Goal: Task Accomplishment & Management: Manage account settings

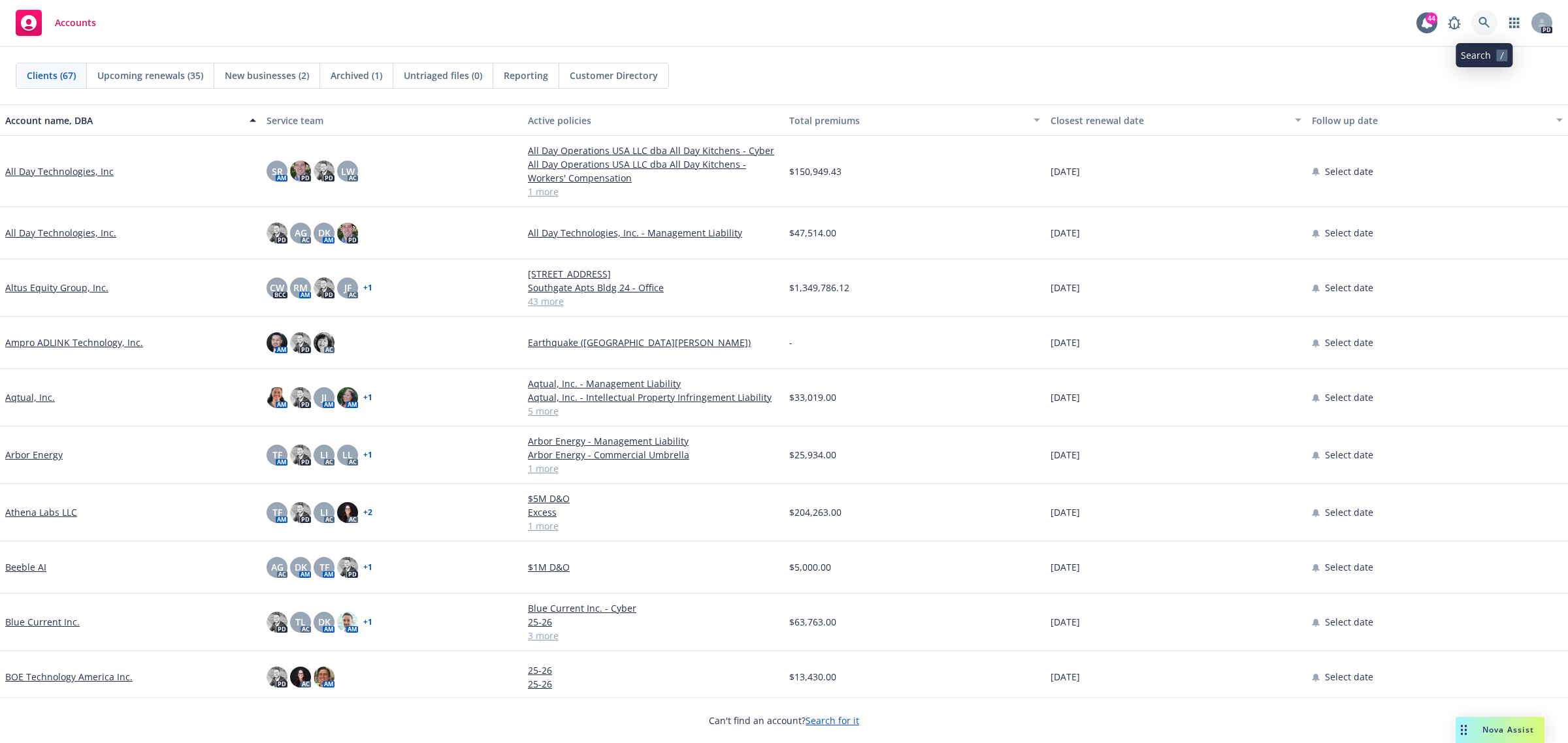
click at [1495, 26] on link at bounding box center [1484, 23] width 26 height 26
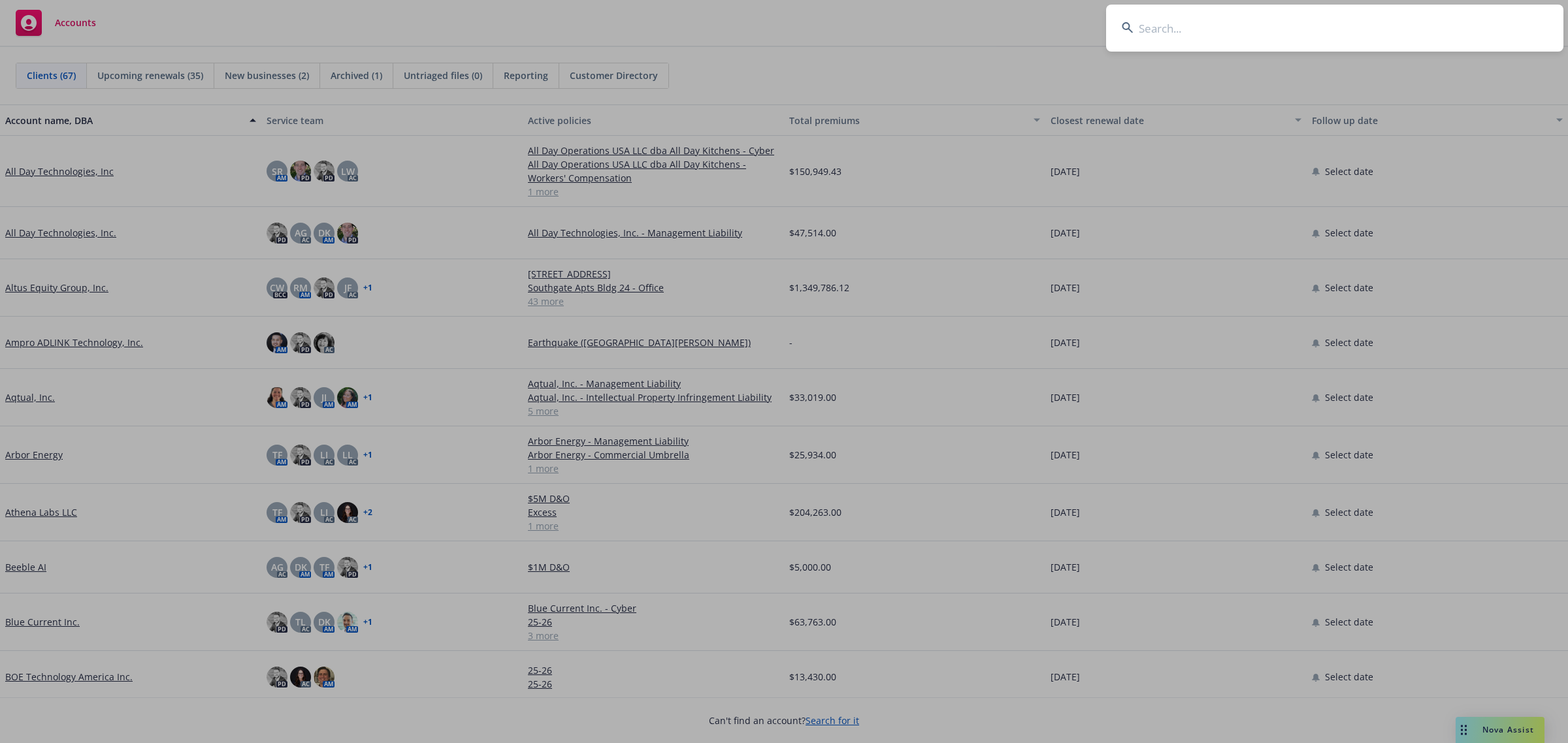
click at [1304, 28] on input at bounding box center [1335, 29] width 458 height 47
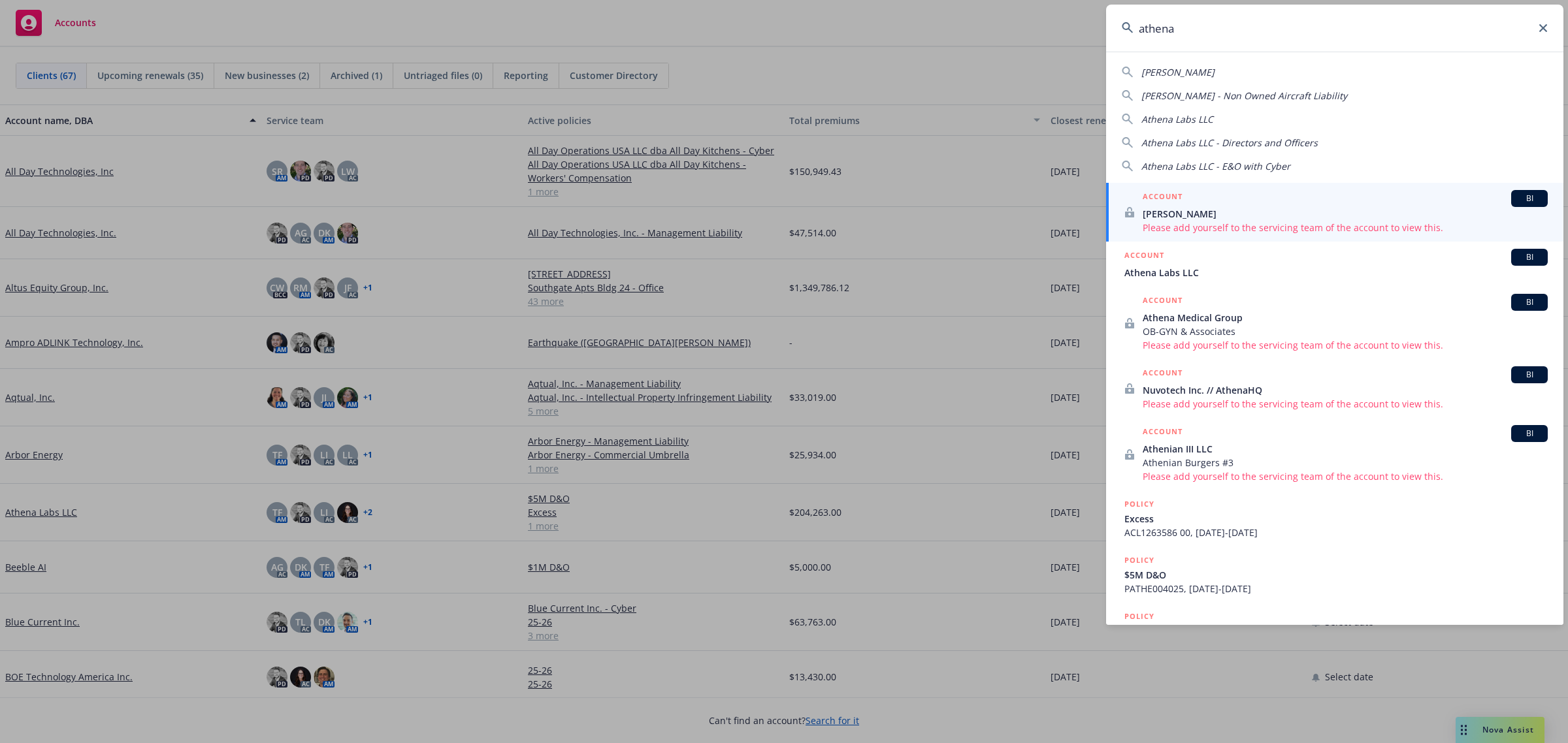
click at [1545, 35] on input "athena" at bounding box center [1335, 29] width 458 height 47
type input "athena"
click at [1542, 28] on icon at bounding box center [1543, 28] width 8 height 8
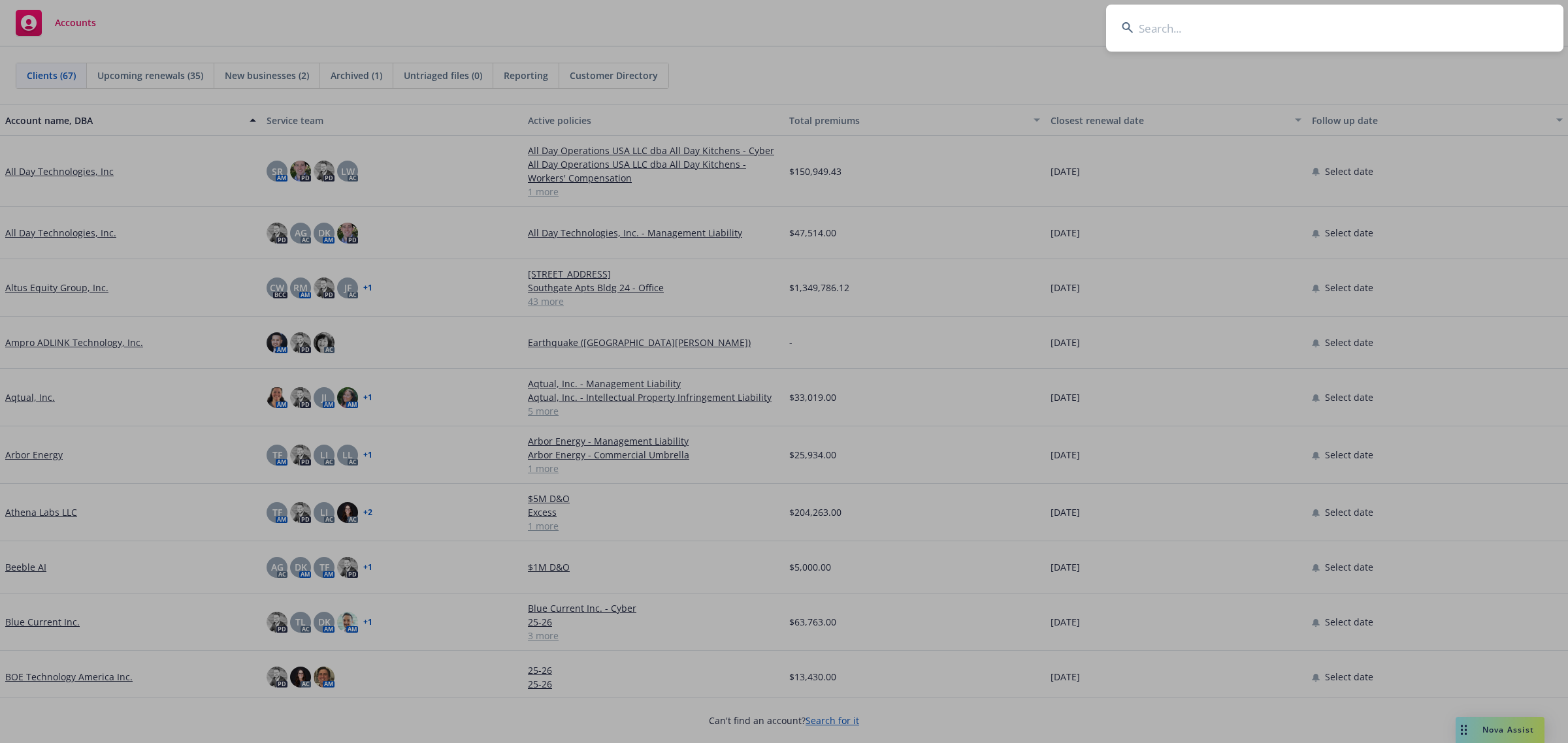
click at [1223, 31] on input at bounding box center [1335, 29] width 458 height 47
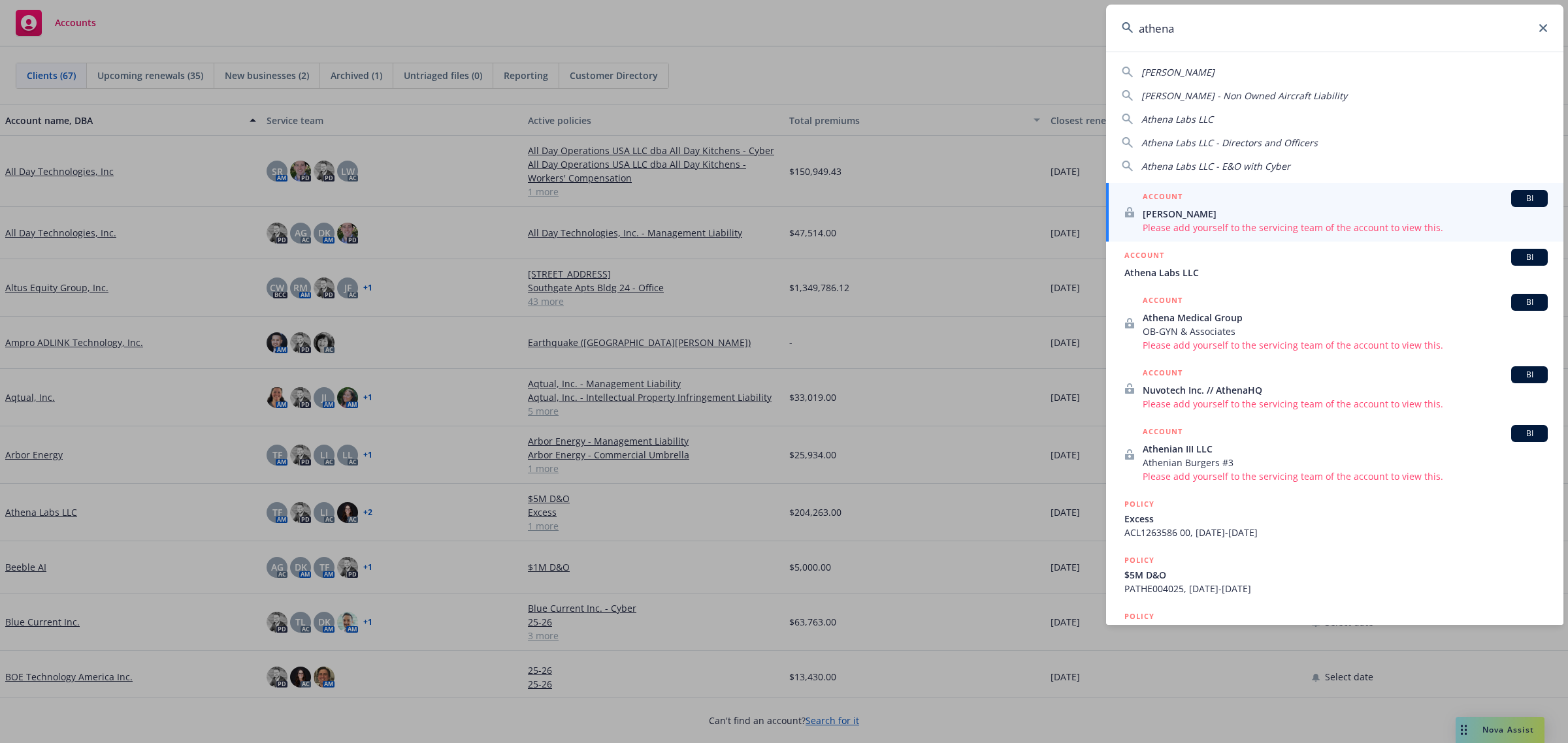
click at [1174, 117] on span "Athena Labs LLC" at bounding box center [1176, 119] width 72 height 13
type input "Athena Labs LLC"
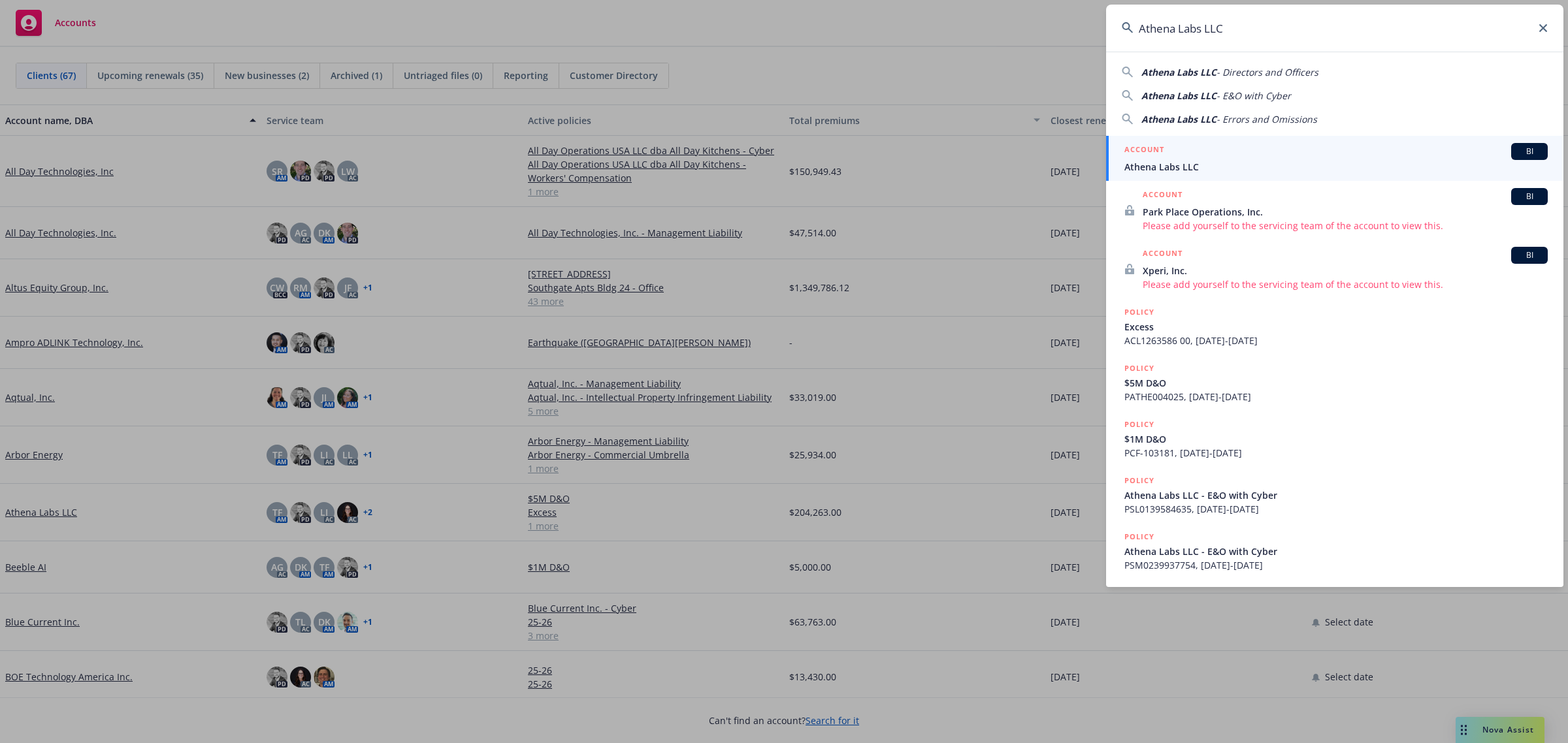
click at [1179, 164] on span "Athena Labs LLC" at bounding box center [1336, 167] width 423 height 14
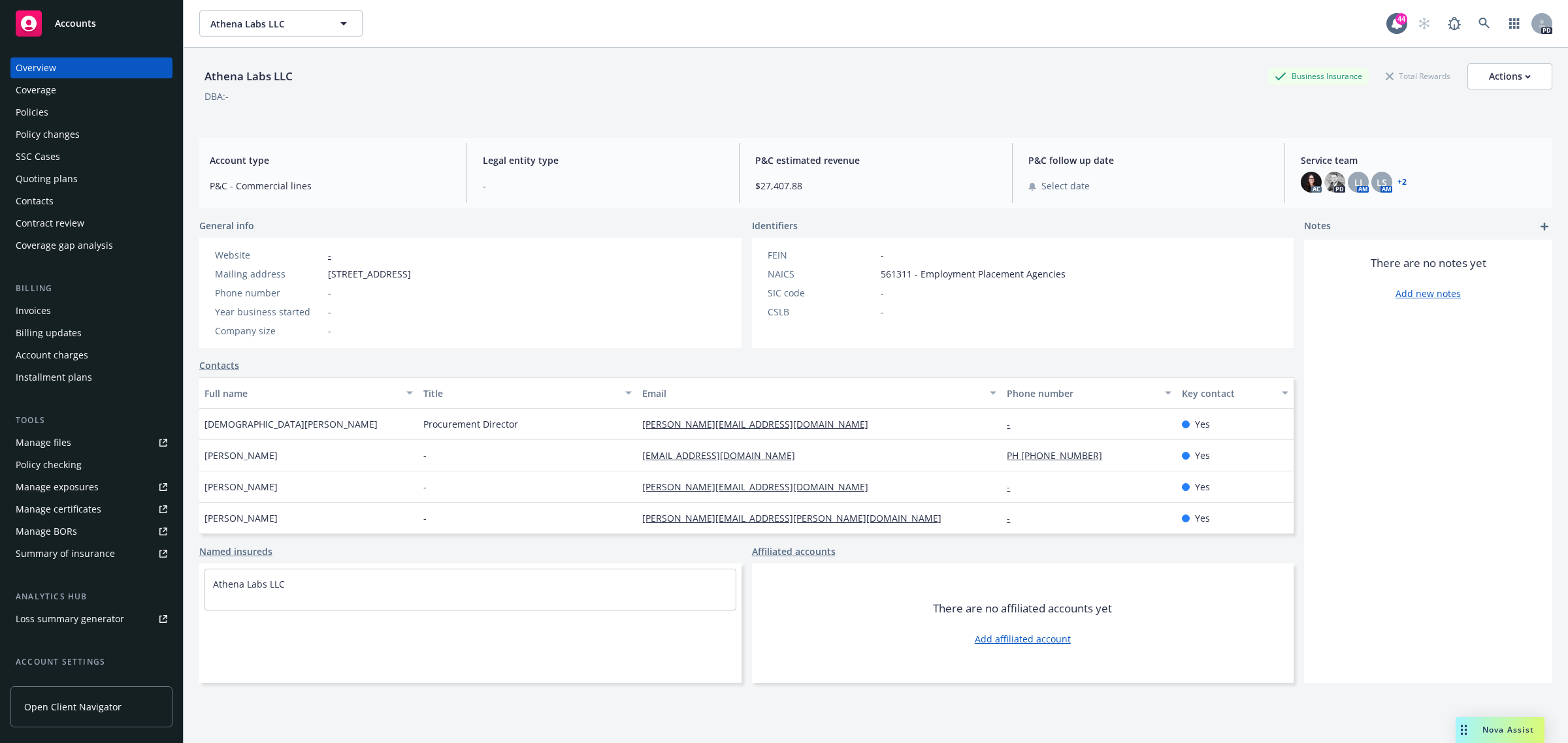
click at [69, 246] on div "Coverage gap analysis" at bounding box center [64, 245] width 97 height 21
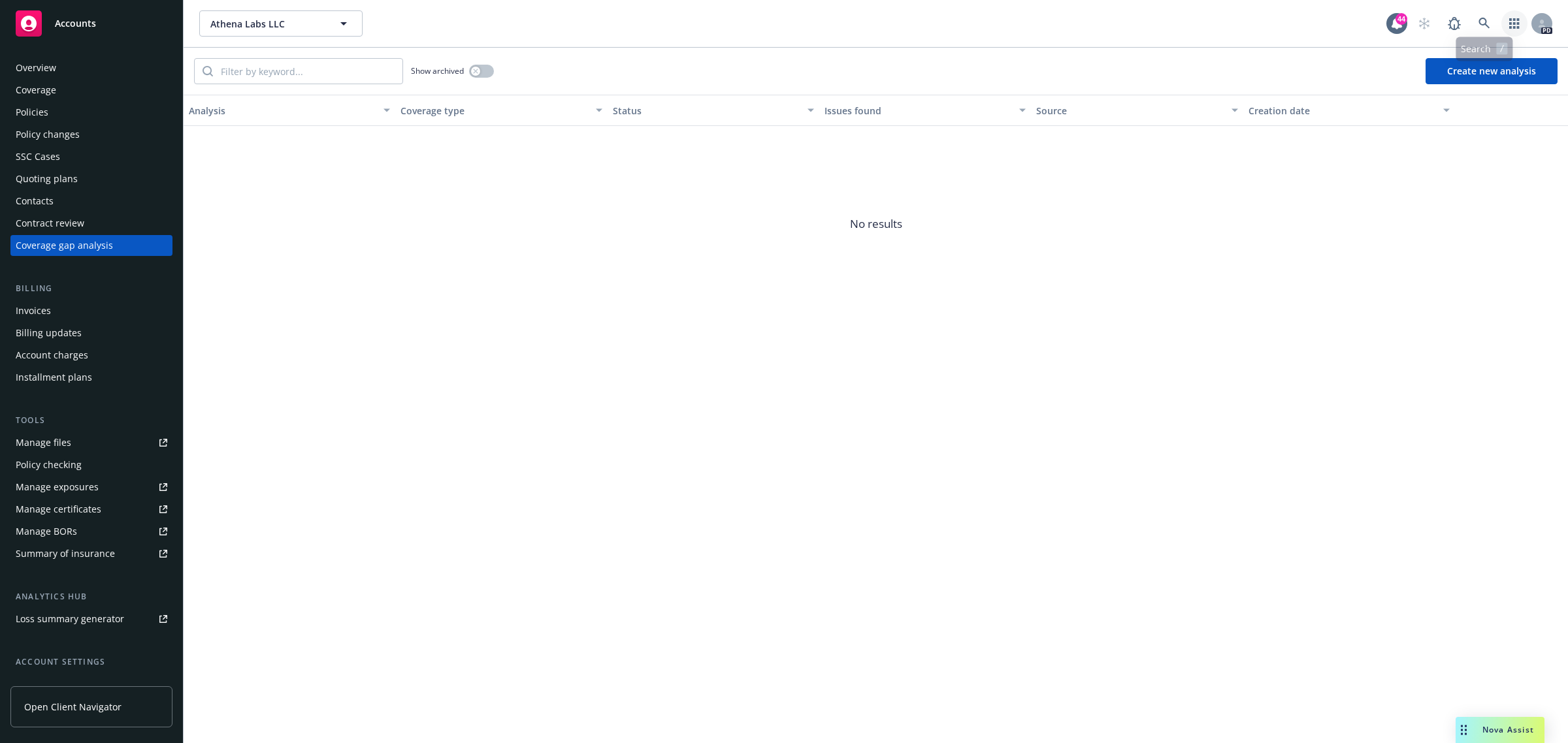
click at [1504, 30] on link "button" at bounding box center [1514, 24] width 26 height 26
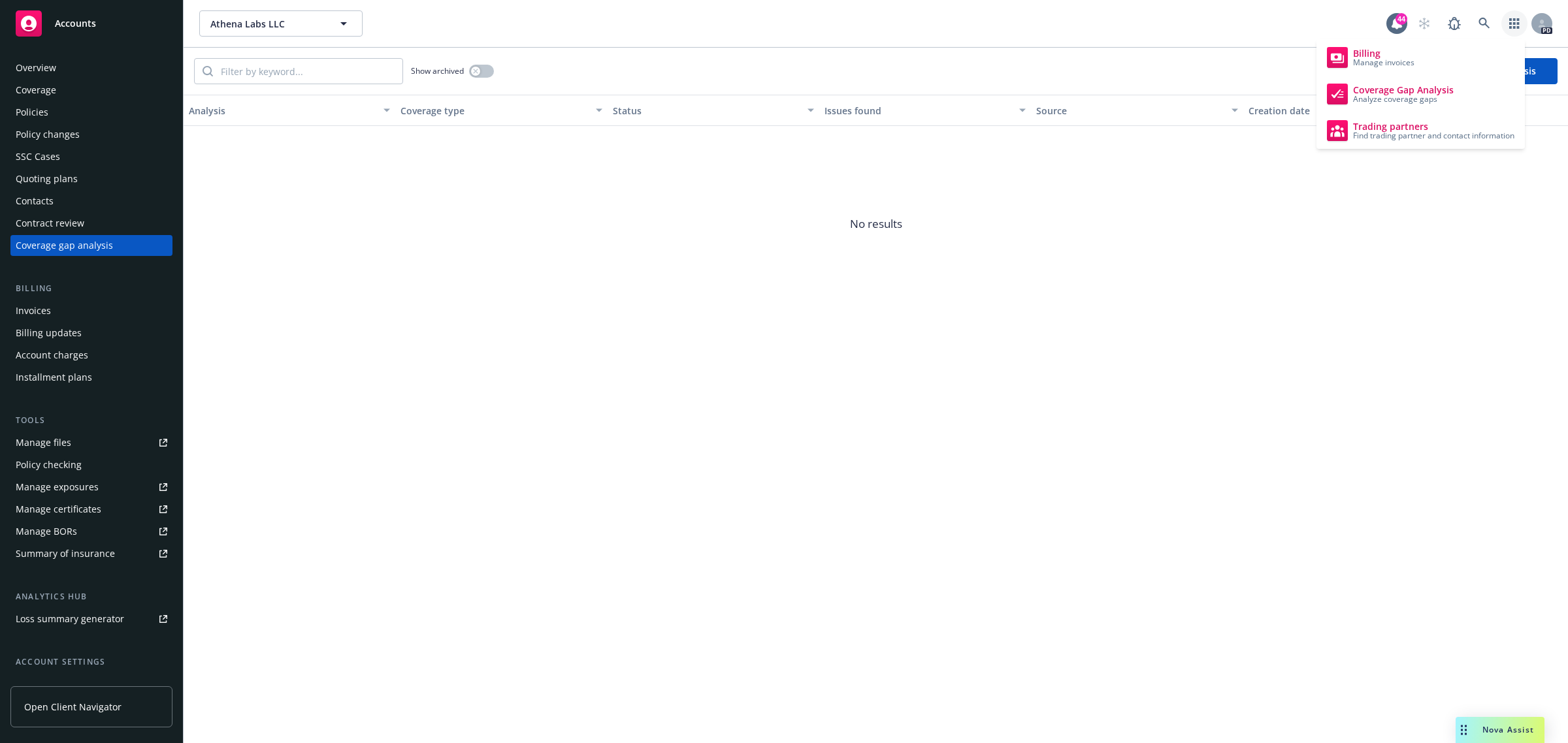
click at [89, 222] on div "Contract review" at bounding box center [91, 222] width 151 height 21
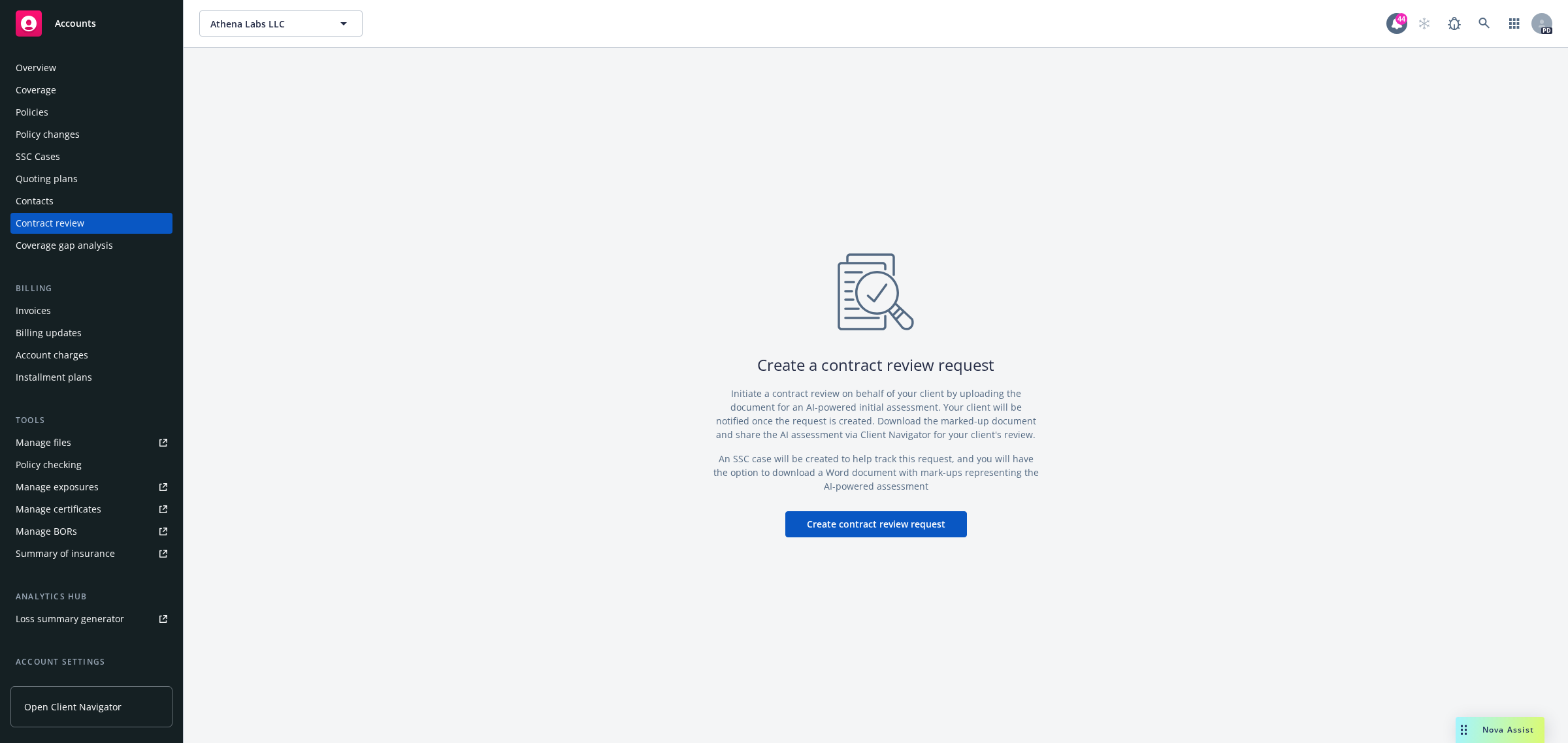
click at [55, 72] on div "Overview" at bounding box center [91, 67] width 151 height 21
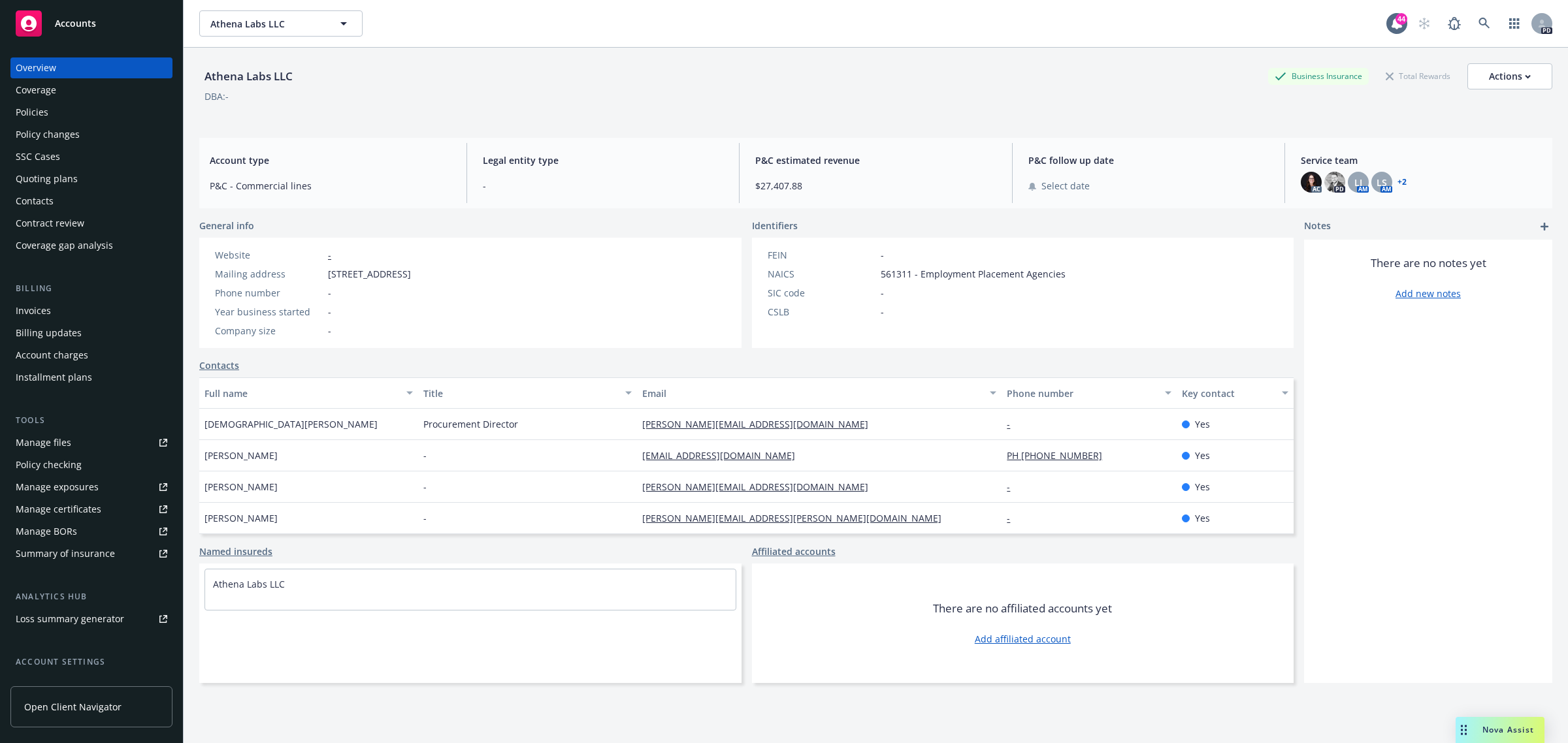
click at [79, 615] on div "Loss summary generator" at bounding box center [70, 619] width 109 height 21
click at [59, 226] on div "Contract review" at bounding box center [49, 222] width 68 height 21
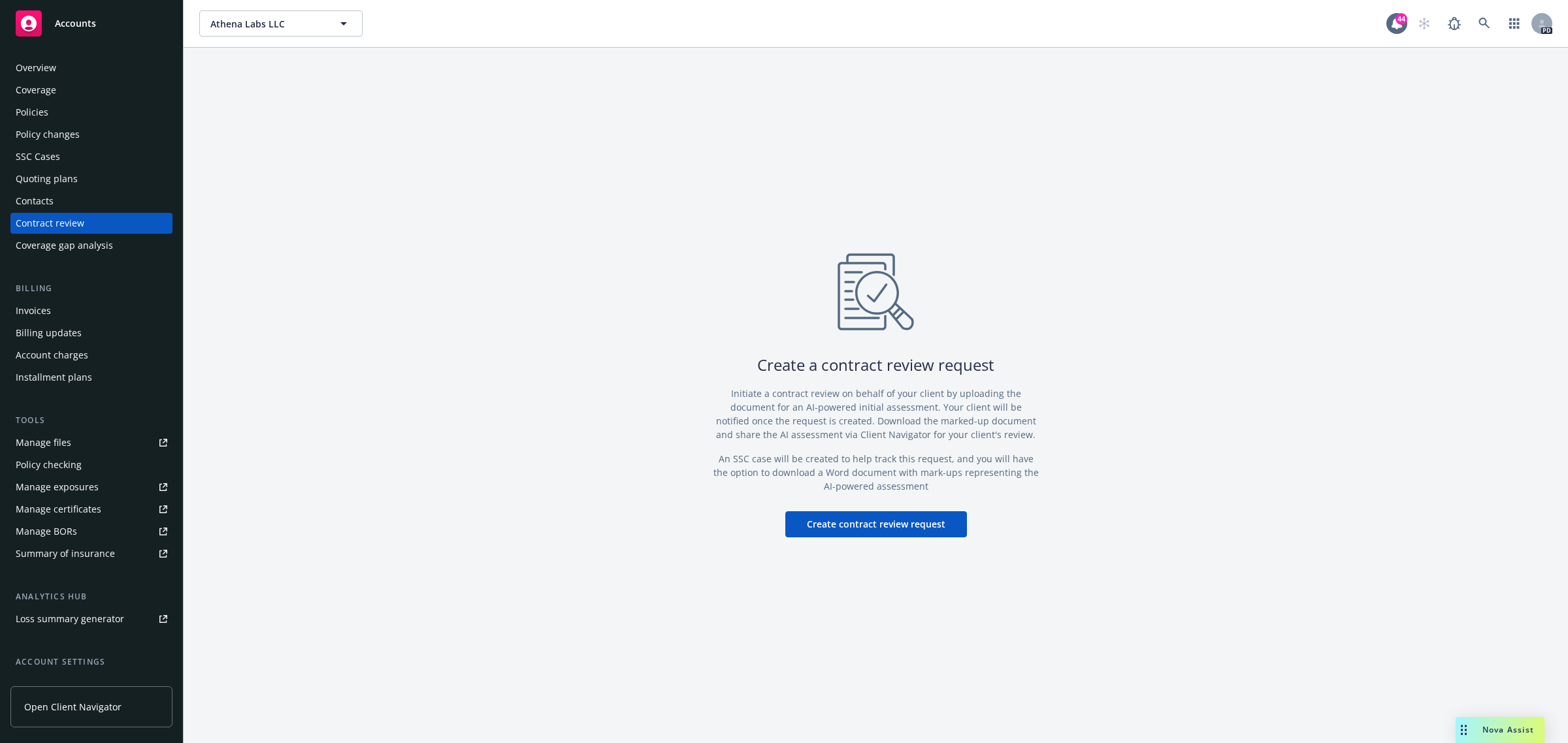
click at [858, 510] on div "Create a contract review request Initiate a contract review on behalf of your c…" at bounding box center [876, 394] width 326 height 284
click at [857, 517] on button "Create contract review request" at bounding box center [876, 524] width 182 height 26
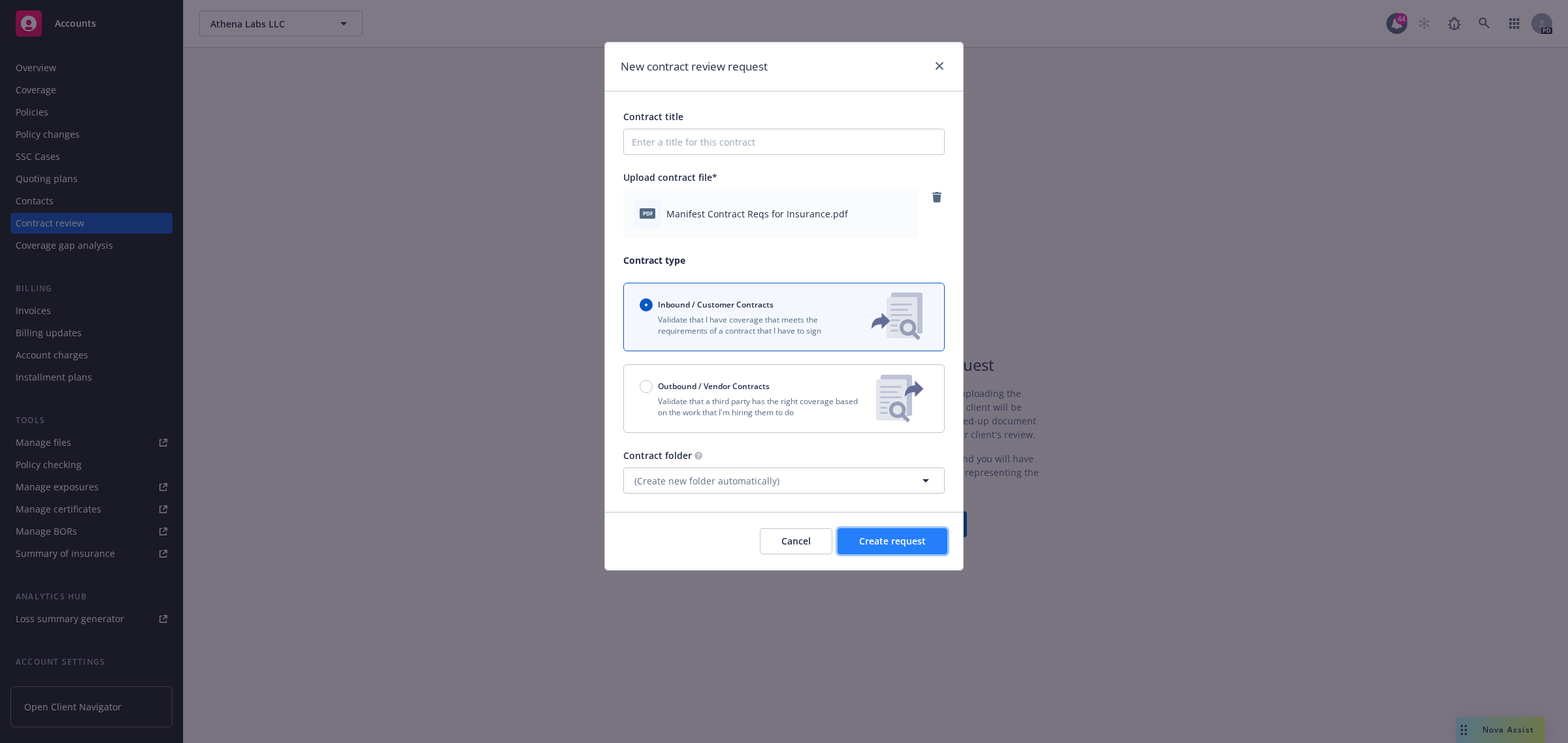
click at [895, 540] on span "Create request" at bounding box center [892, 540] width 66 height 13
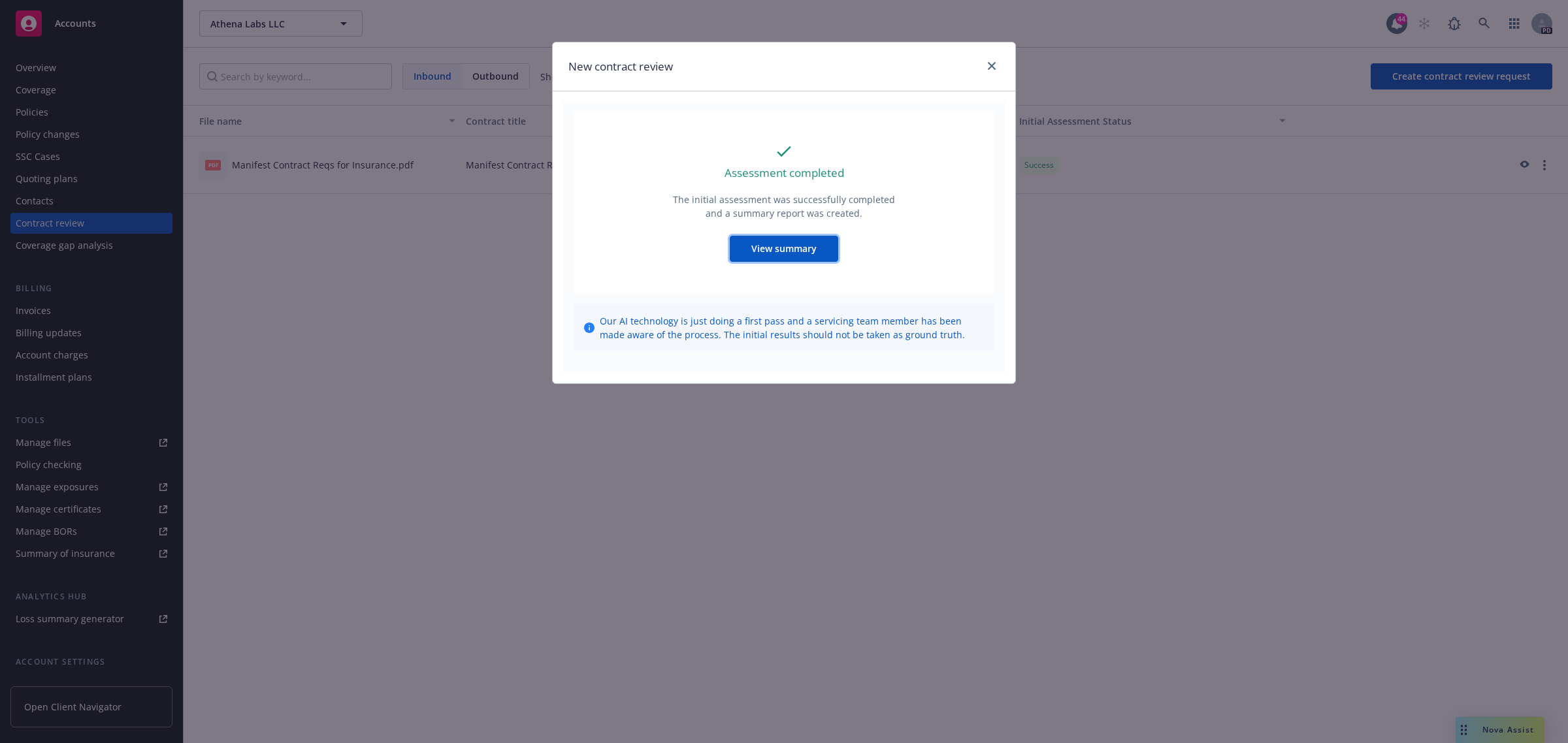
click at [799, 252] on span "View summary" at bounding box center [784, 248] width 65 height 13
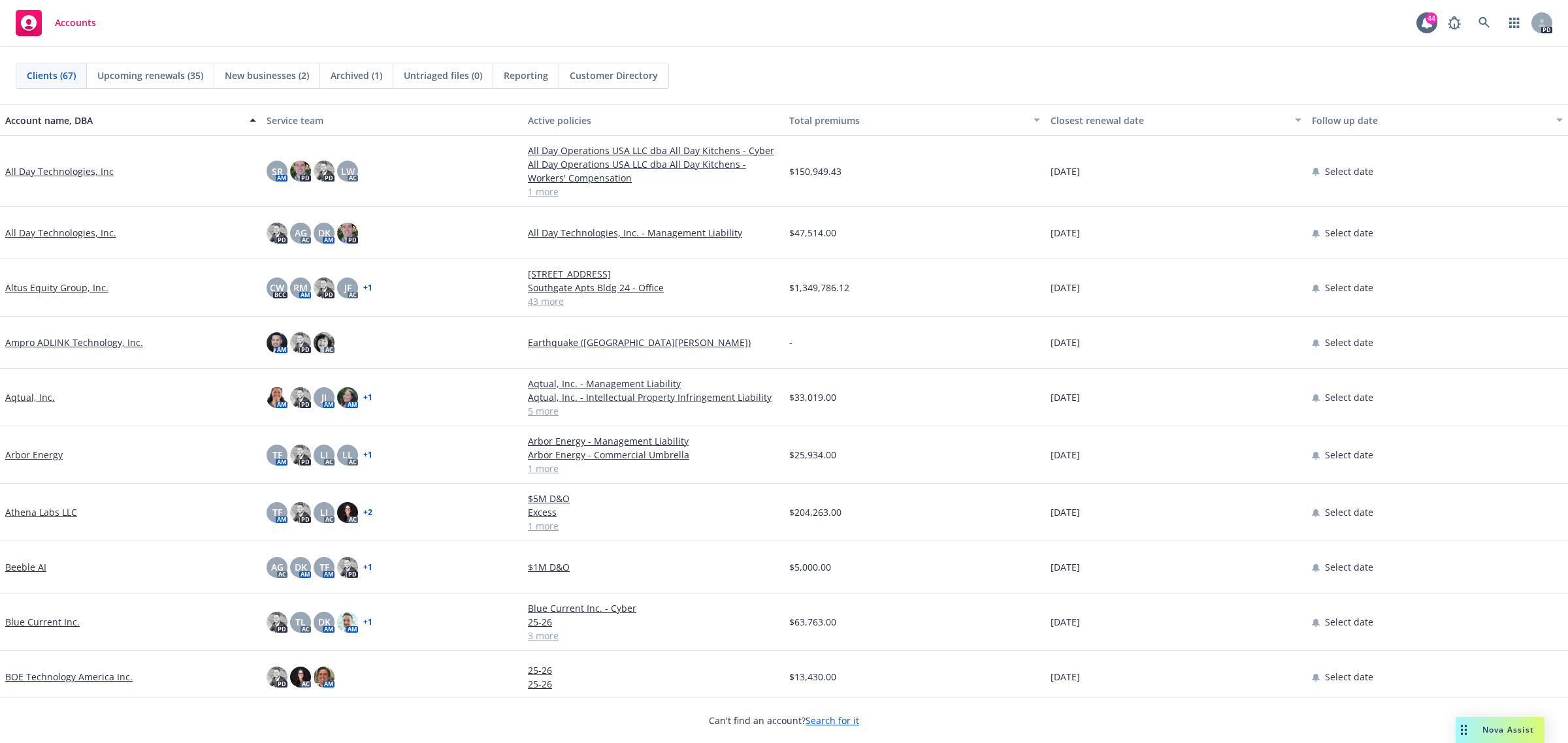
click at [49, 516] on link "Athena Labs LLC" at bounding box center [41, 512] width 72 height 14
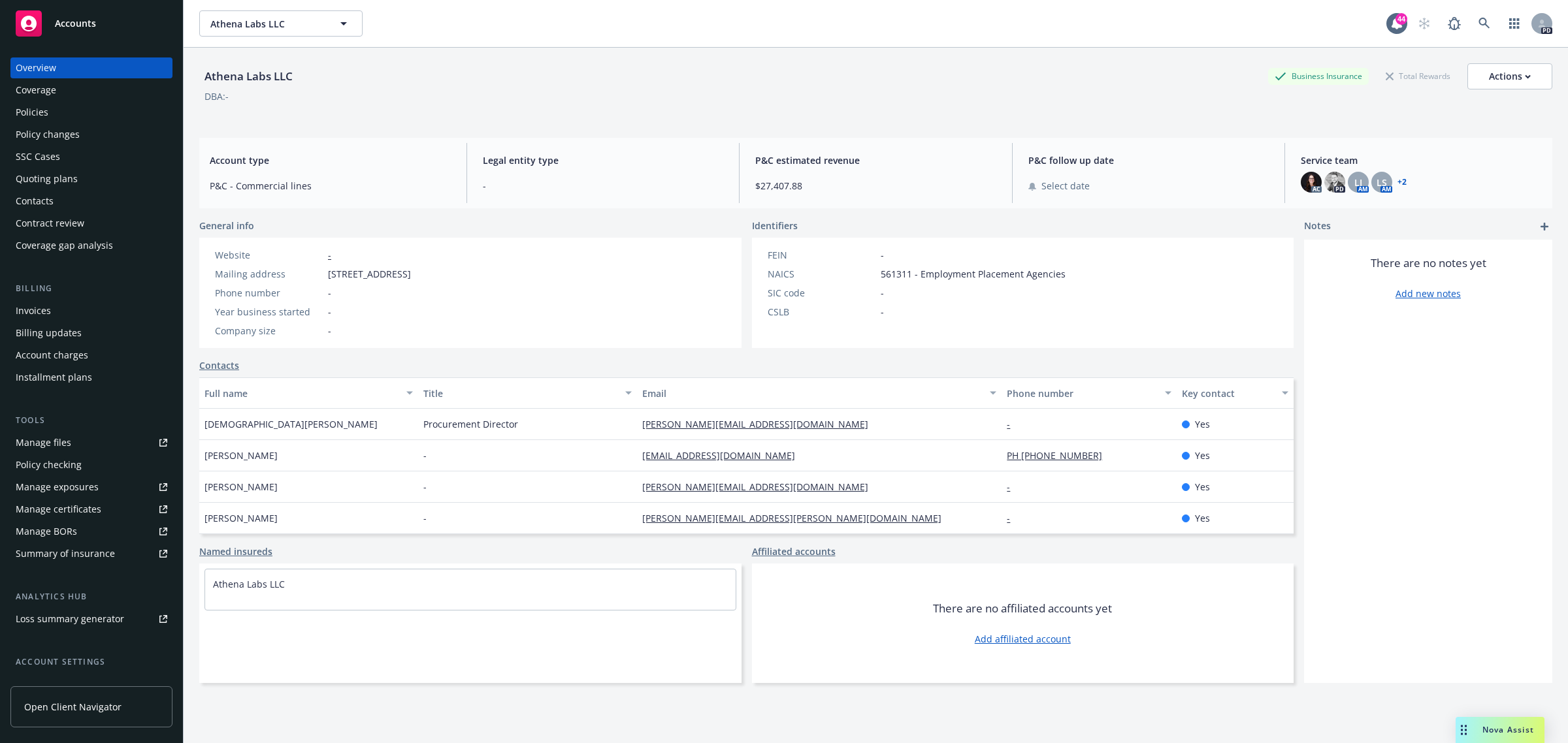
click at [82, 226] on div "Contract review" at bounding box center [49, 222] width 68 height 21
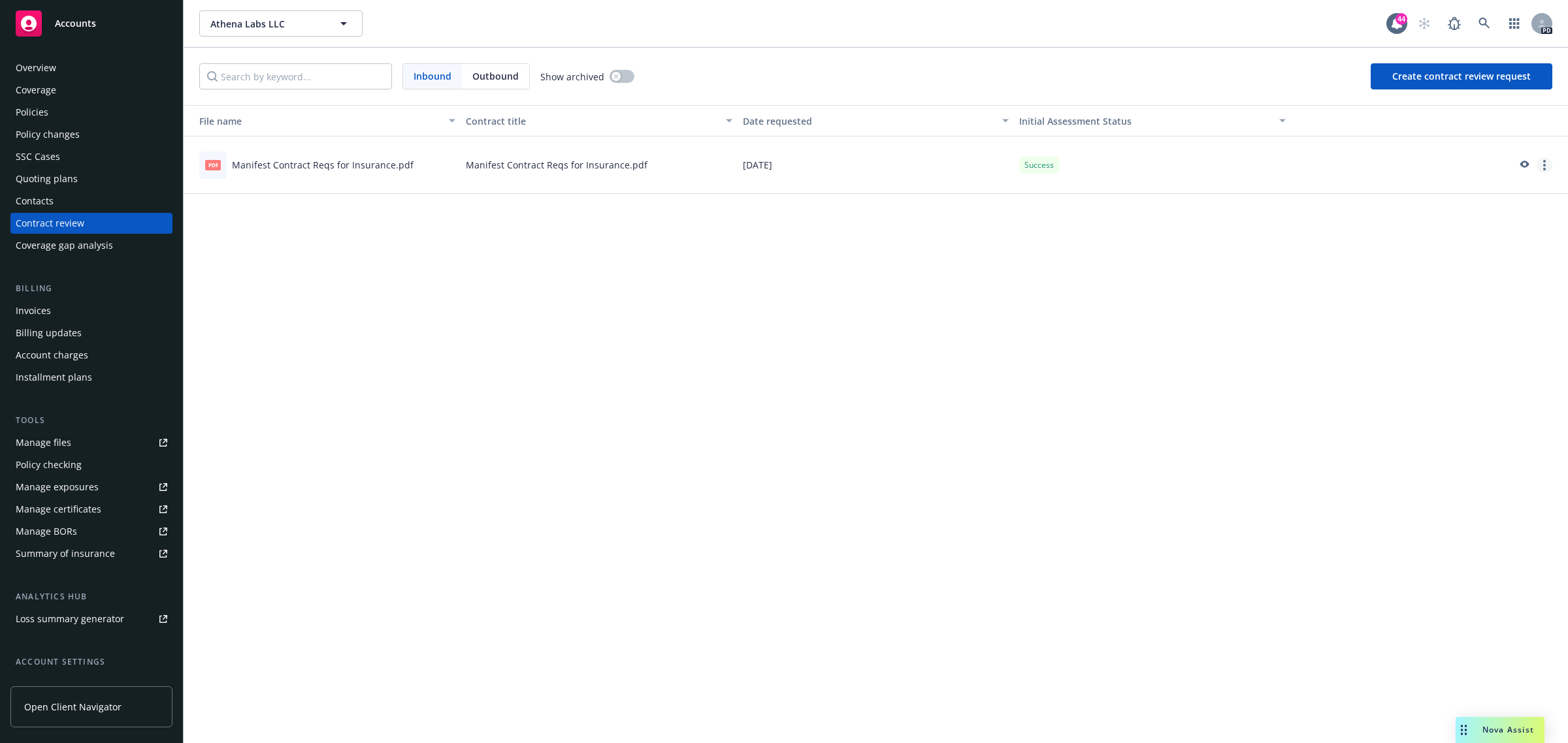
click at [1545, 168] on circle "more" at bounding box center [1544, 169] width 3 height 3
click at [1491, 220] on link "Rename contract" at bounding box center [1471, 217] width 160 height 26
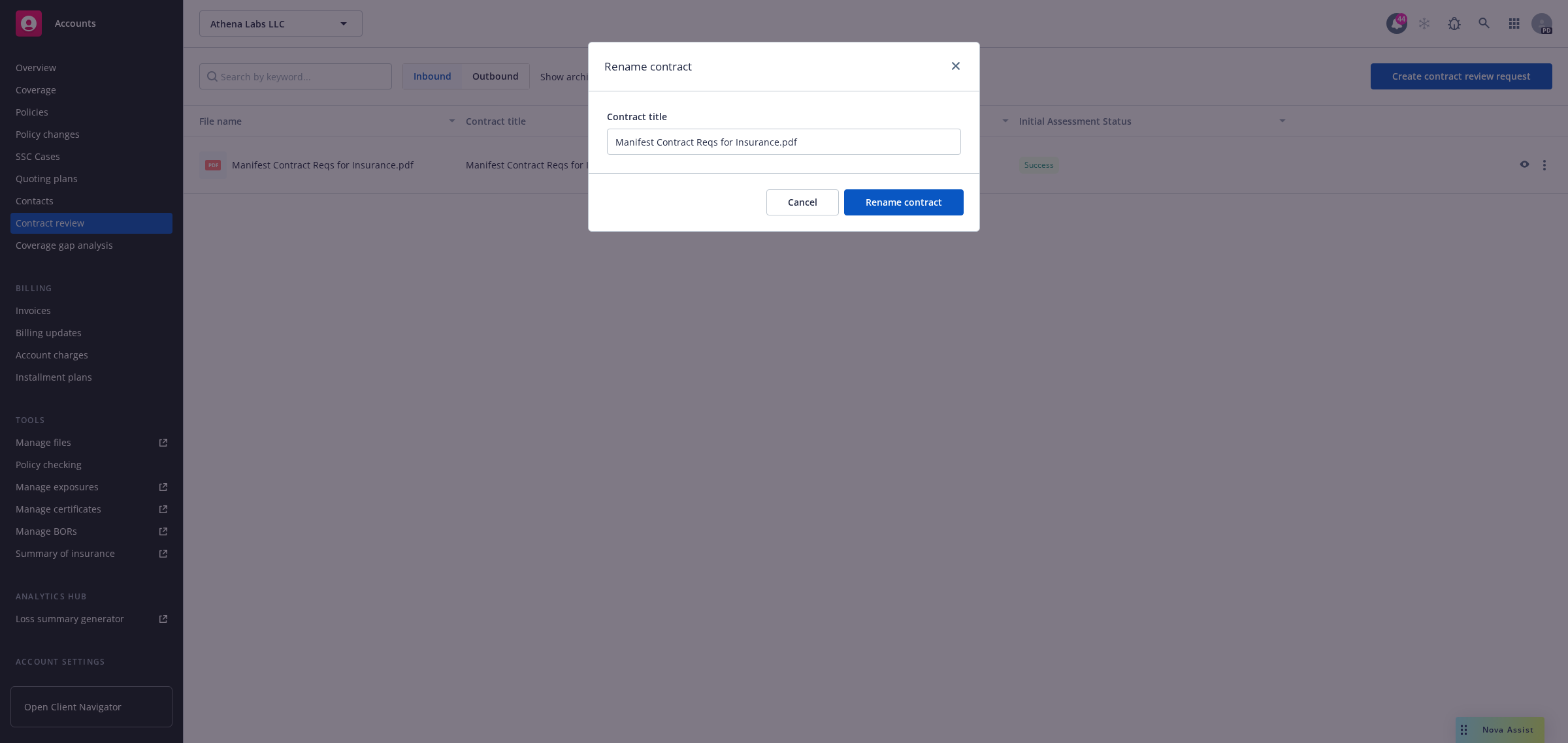
drag, startPoint x: 836, startPoint y: 127, endPoint x: 830, endPoint y: 151, distance: 24.7
click at [836, 126] on div "Contract title Manifest Contract Reqs for Insurance.pdf" at bounding box center [784, 132] width 354 height 45
drag, startPoint x: 836, startPoint y: 148, endPoint x: 273, endPoint y: 30, distance: 575.2
click at [461, 165] on div "Rename contract Contract title Manifest Contract Reqs for Insurance.pdf Cancel …" at bounding box center [784, 372] width 1568 height 743
type input "DUMMY EXAMPLE"
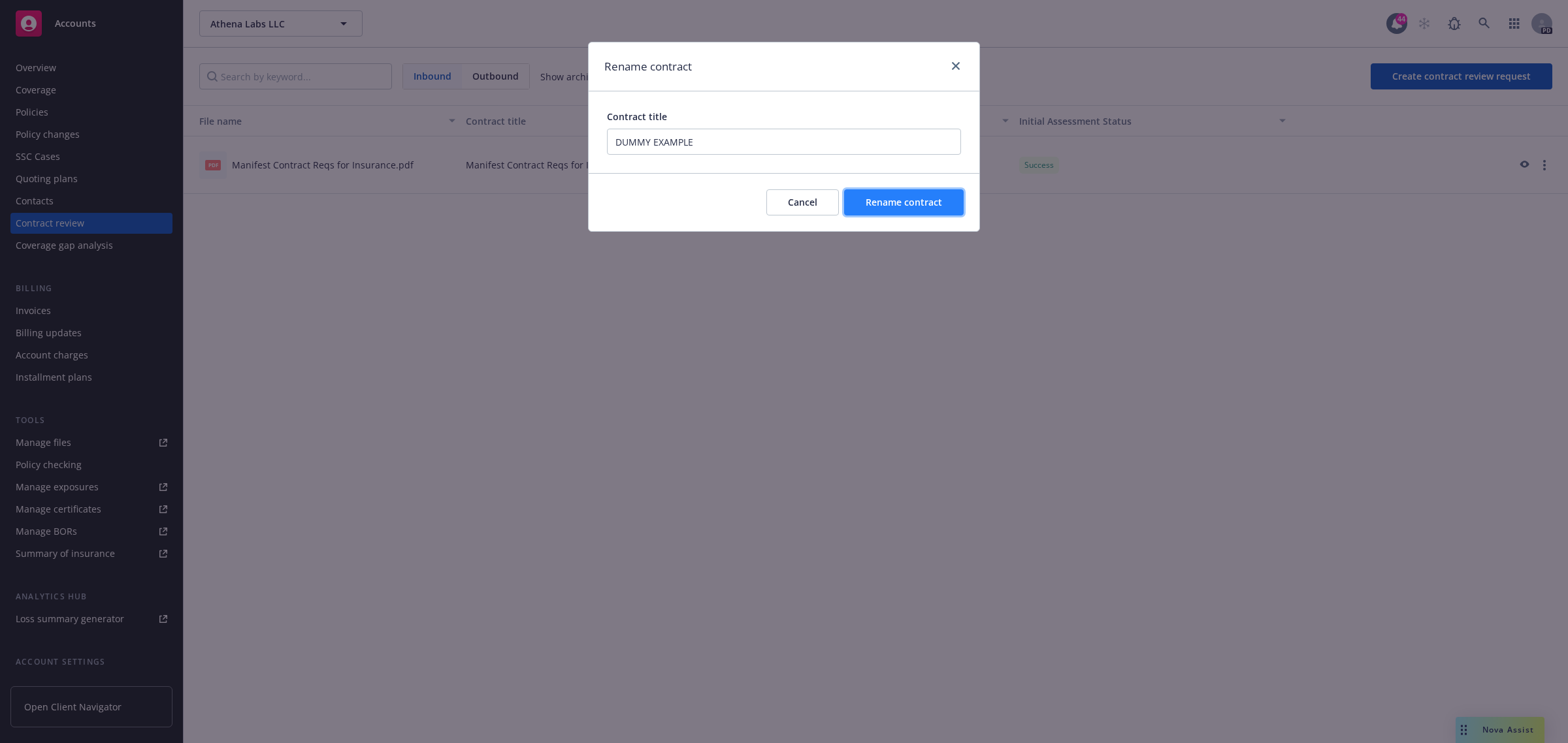
click at [900, 206] on span "Rename contract" at bounding box center [904, 202] width 76 height 13
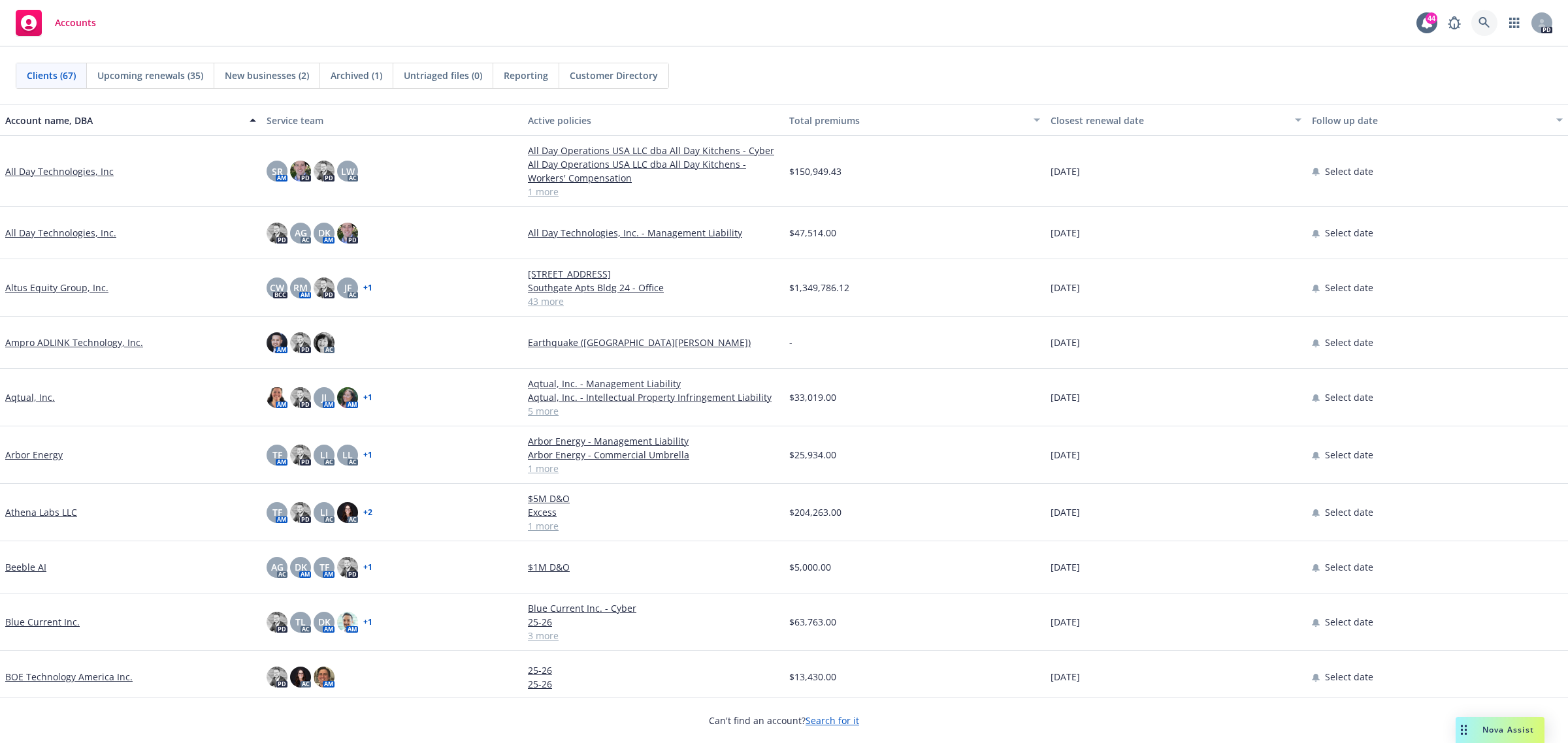
click at [1488, 20] on icon at bounding box center [1484, 23] width 12 height 12
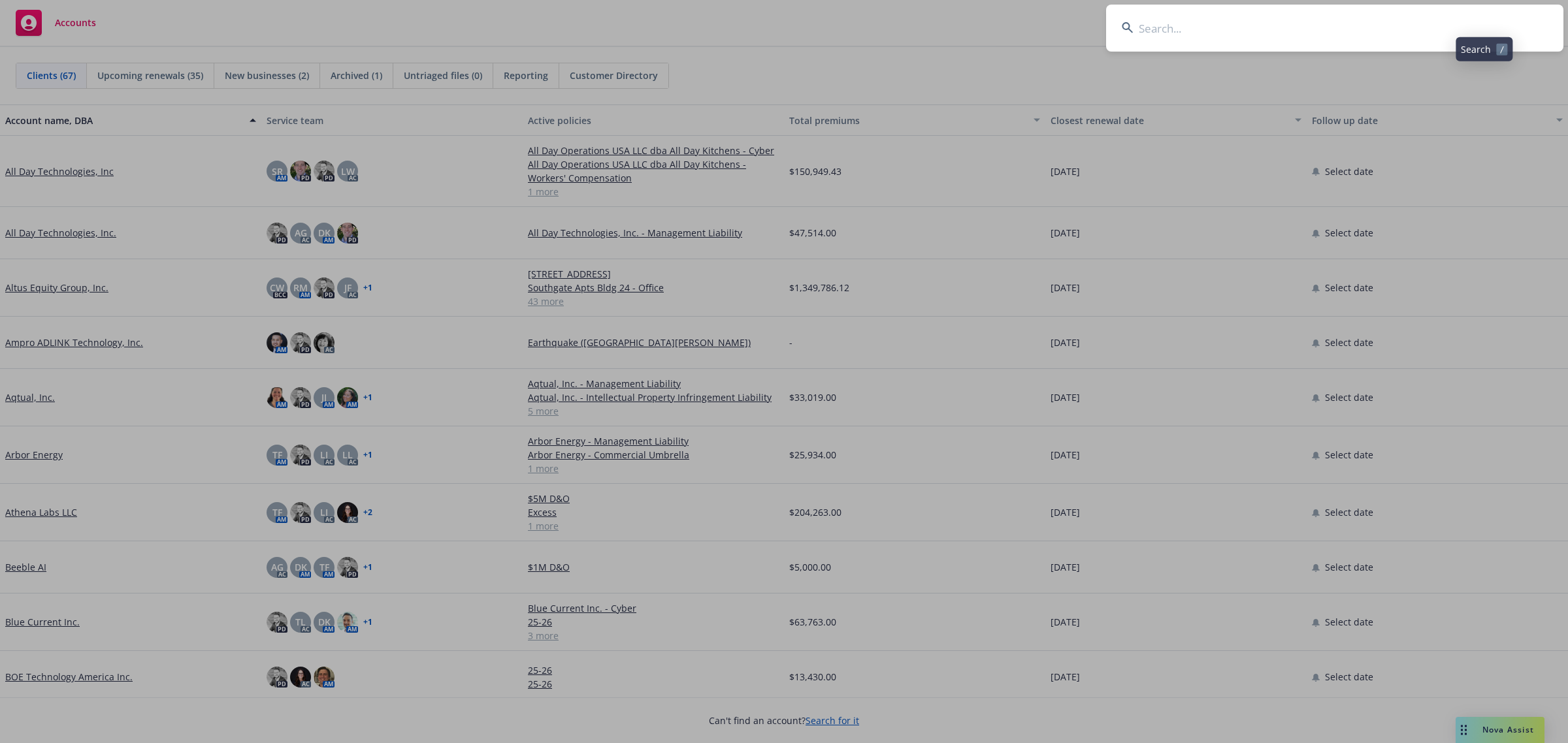
click at [1392, 19] on input at bounding box center [1335, 29] width 458 height 47
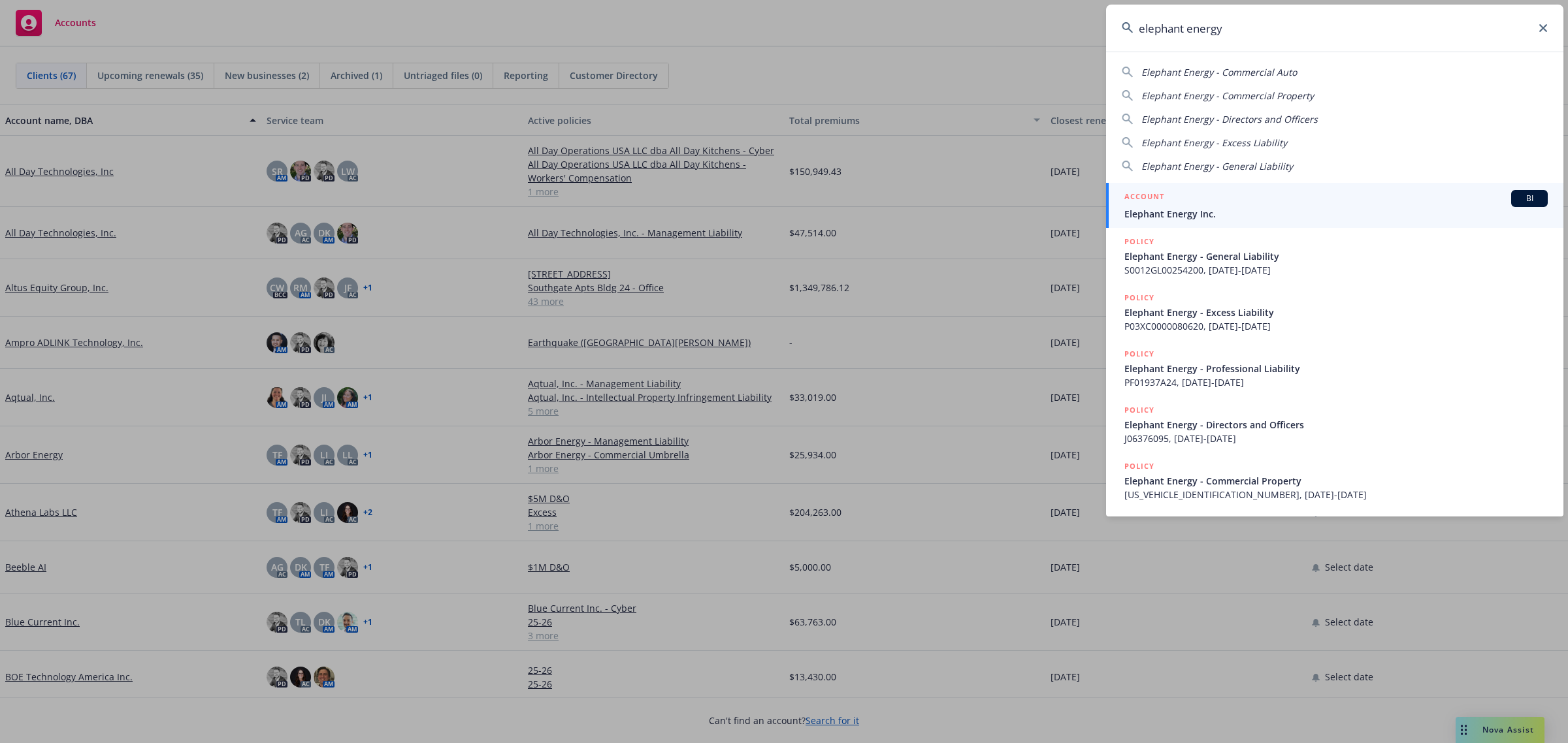
type input "elephant energy"
click at [1165, 213] on span "Elephant Energy Inc." at bounding box center [1336, 213] width 423 height 14
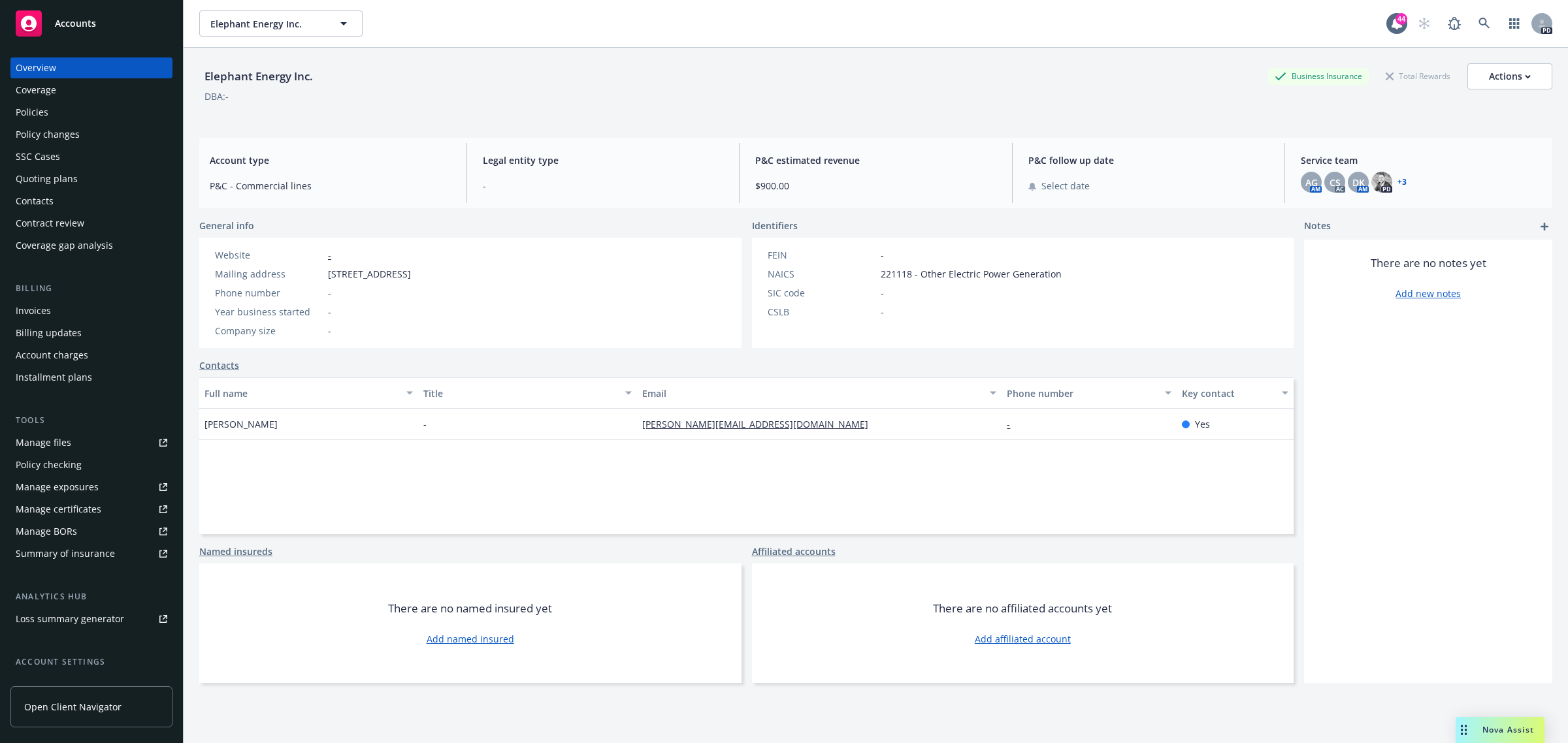
click at [47, 109] on div "Policies" at bounding box center [91, 112] width 151 height 21
